Goal: Navigation & Orientation: Find specific page/section

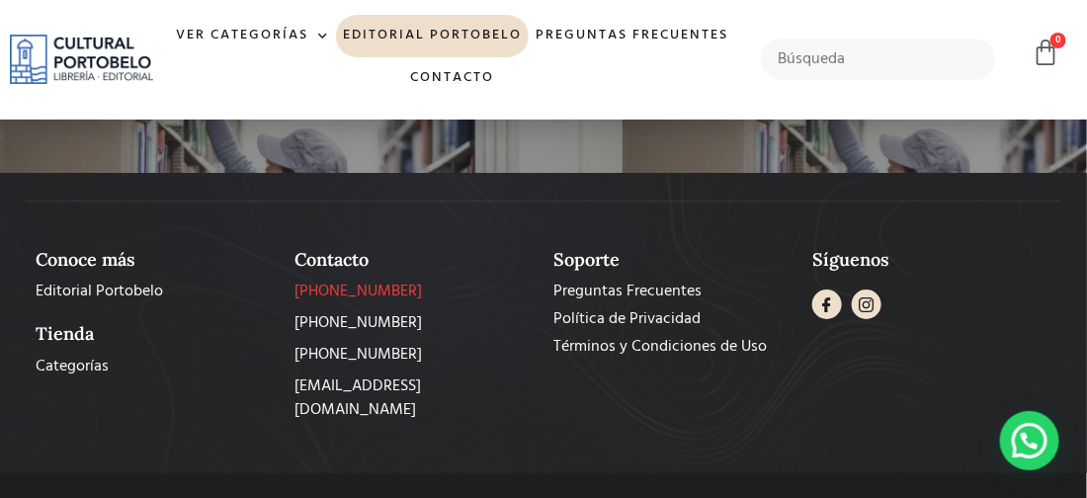
scroll to position [1853, 0]
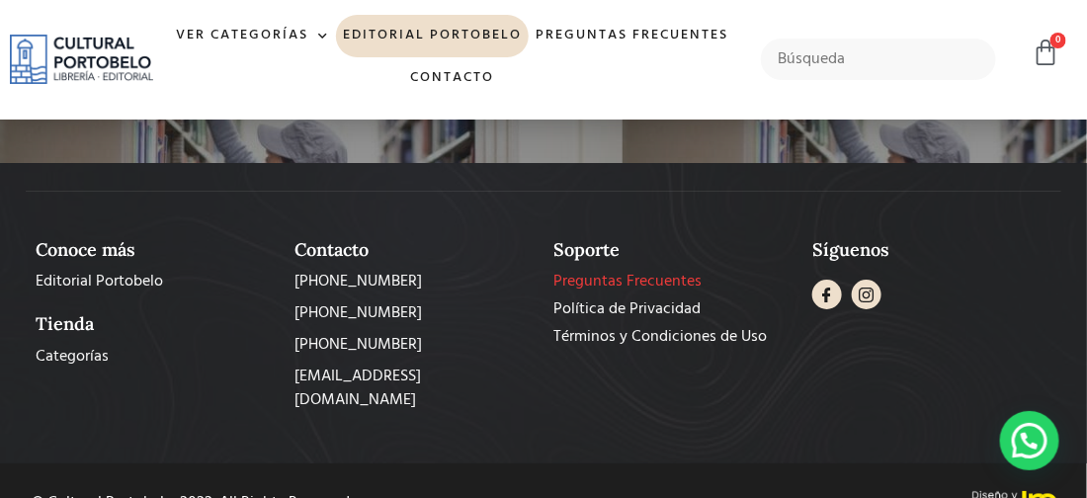
click at [585, 270] on span "Preguntas Frecuentes" at bounding box center [627, 282] width 148 height 24
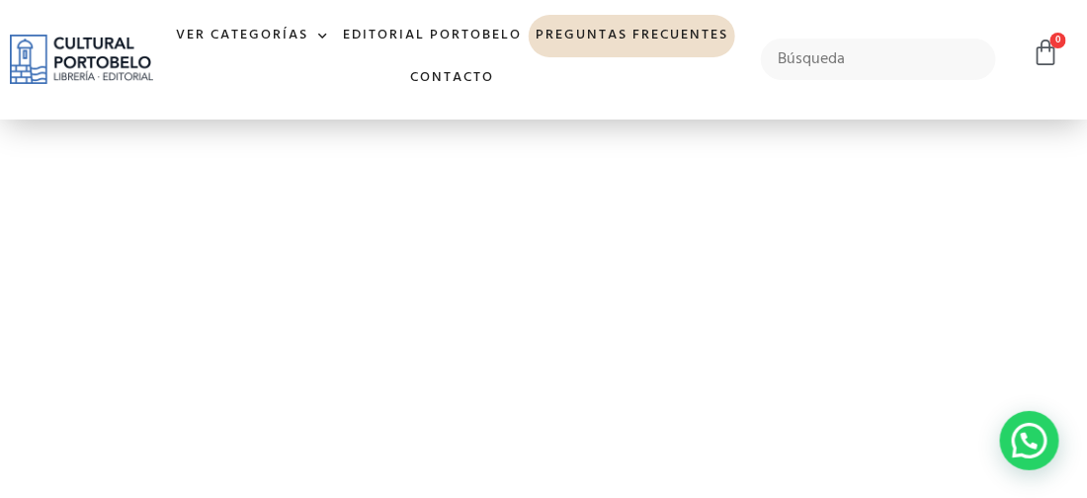
scroll to position [2354, 0]
click at [406, 37] on link "Editorial Portobelo" at bounding box center [432, 36] width 193 height 42
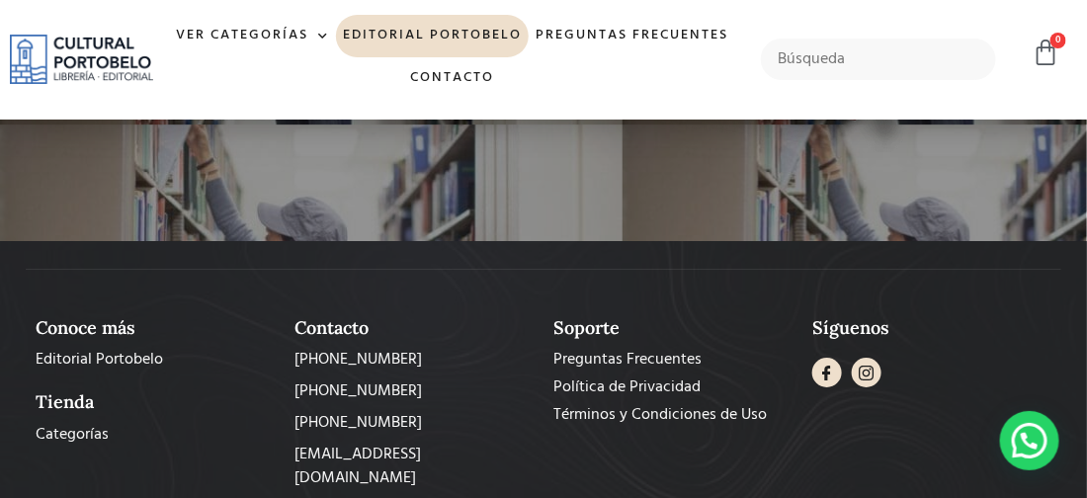
scroll to position [1796, 0]
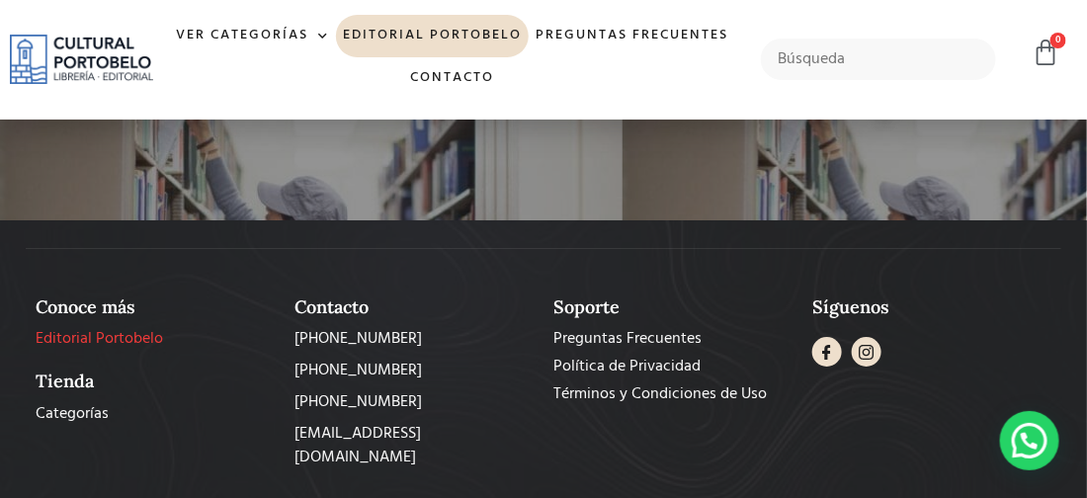
click at [86, 327] on span "Editorial Portobelo" at bounding box center [99, 339] width 127 height 24
